Goal: Task Accomplishment & Management: Manage account settings

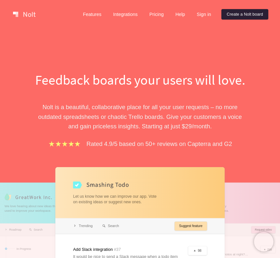
click at [221, 15] on link "Create a Nolt board" at bounding box center [244, 14] width 47 height 10
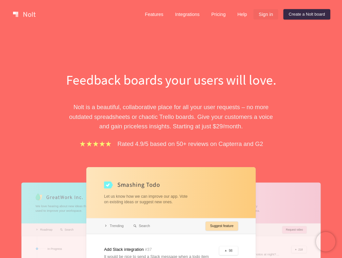
click at [262, 15] on link "Sign in" at bounding box center [265, 14] width 25 height 10
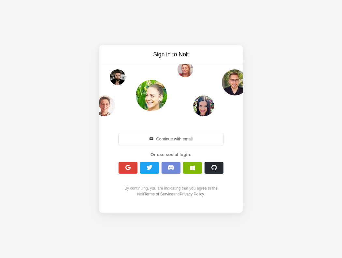
click at [156, 145] on div "Continue with email" at bounding box center [171, 139] width 112 height 14
click at [158, 134] on button "Continue with email" at bounding box center [170, 139] width 105 height 12
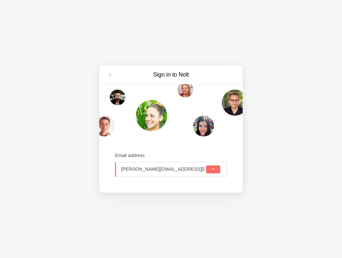
type input "[PERSON_NAME][EMAIL_ADDRESS][PERSON_NAME][DOMAIN_NAME]"
click at [206, 165] on button "submit" at bounding box center [213, 169] width 14 height 8
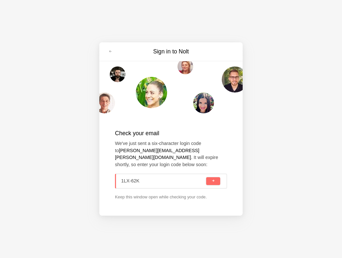
type input "1LX-62K"
click at [206, 177] on button "submit" at bounding box center [213, 181] width 14 height 8
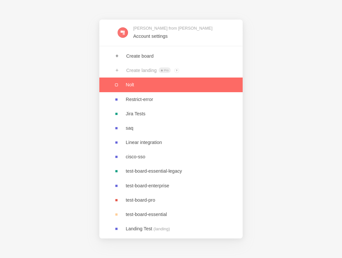
click at [207, 86] on link at bounding box center [170, 84] width 143 height 14
